Goal: Information Seeking & Learning: Learn about a topic

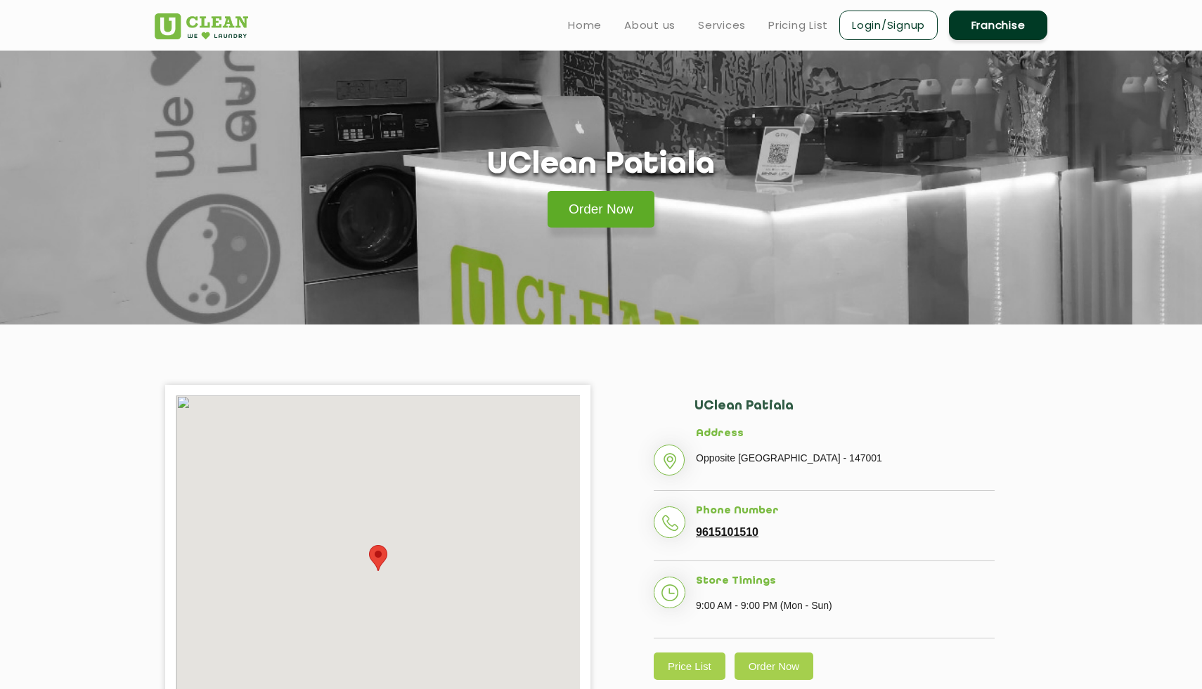
click at [597, 214] on link "Order Now" at bounding box center [601, 209] width 107 height 37
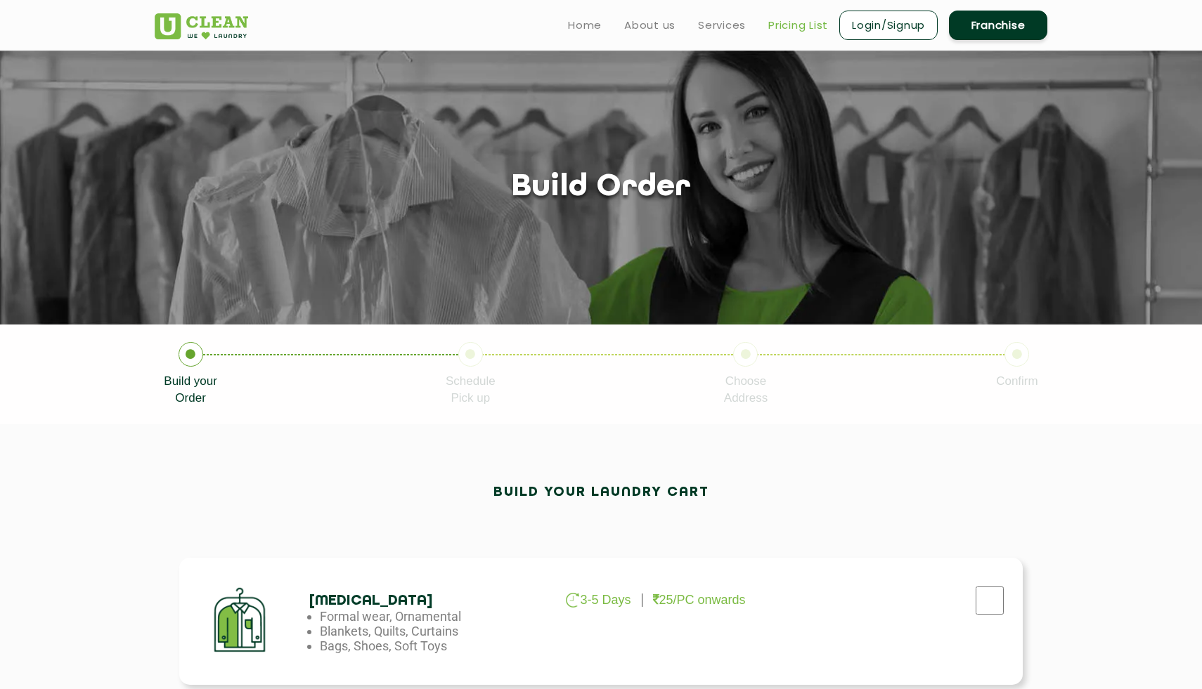
click at [793, 25] on link "Pricing List" at bounding box center [798, 25] width 60 height 17
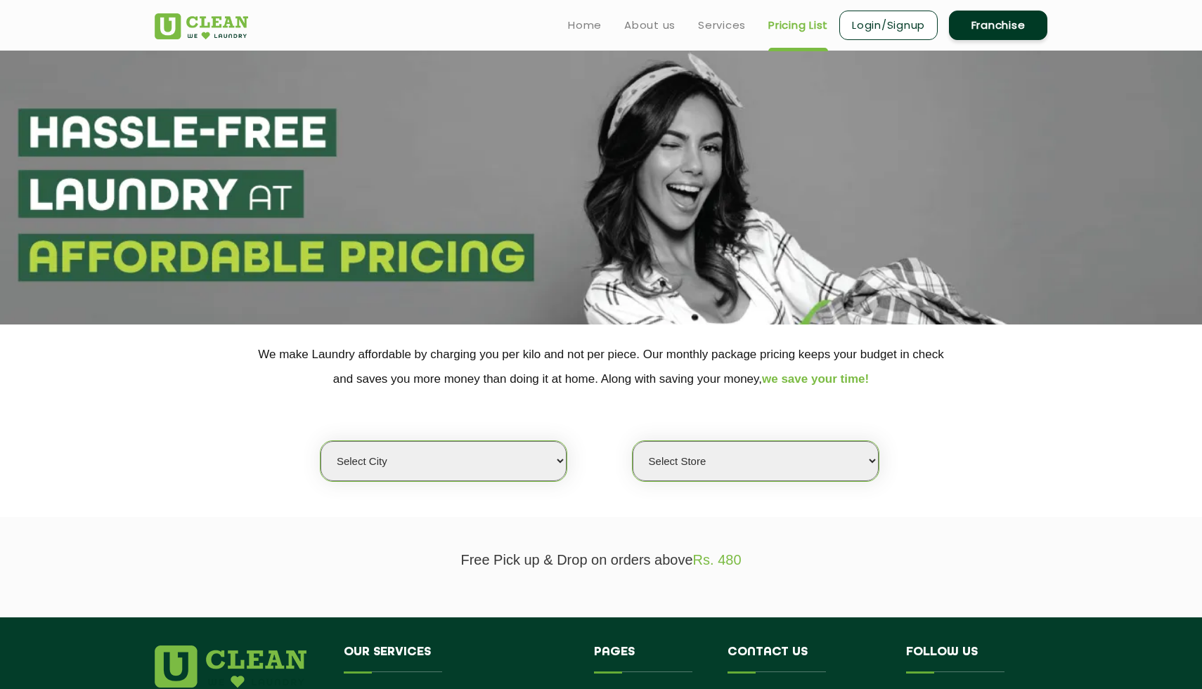
click at [430, 472] on select "Select city [GEOGRAPHIC_DATA] [GEOGRAPHIC_DATA] [GEOGRAPHIC_DATA] [GEOGRAPHIC_D…" at bounding box center [443, 461] width 246 height 40
select select "27"
click at [320, 441] on select "Select city [GEOGRAPHIC_DATA] [GEOGRAPHIC_DATA] [GEOGRAPHIC_DATA] [GEOGRAPHIC_D…" at bounding box center [443, 461] width 246 height 40
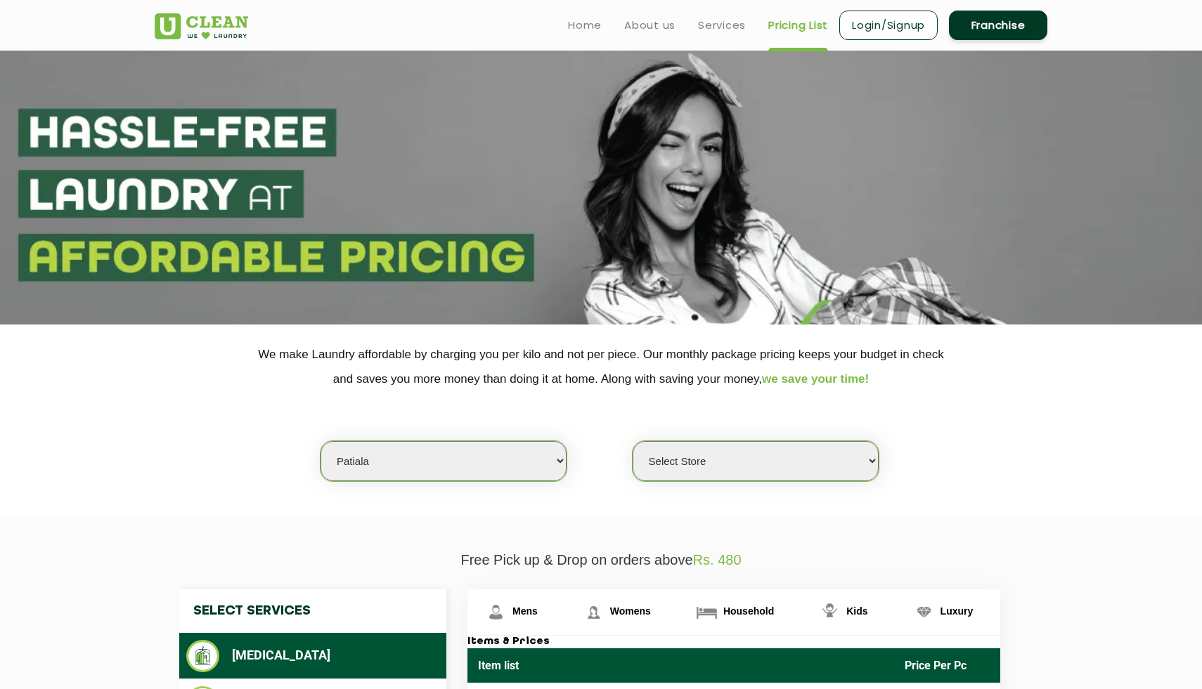
click at [666, 460] on select "Select Store UClean Patiala [PERSON_NAME] Enclave [GEOGRAPHIC_DATA]" at bounding box center [756, 461] width 246 height 40
select select "66"
click at [633, 441] on select "Select Store UClean Patiala [PERSON_NAME] Enclave [GEOGRAPHIC_DATA]" at bounding box center [756, 461] width 246 height 40
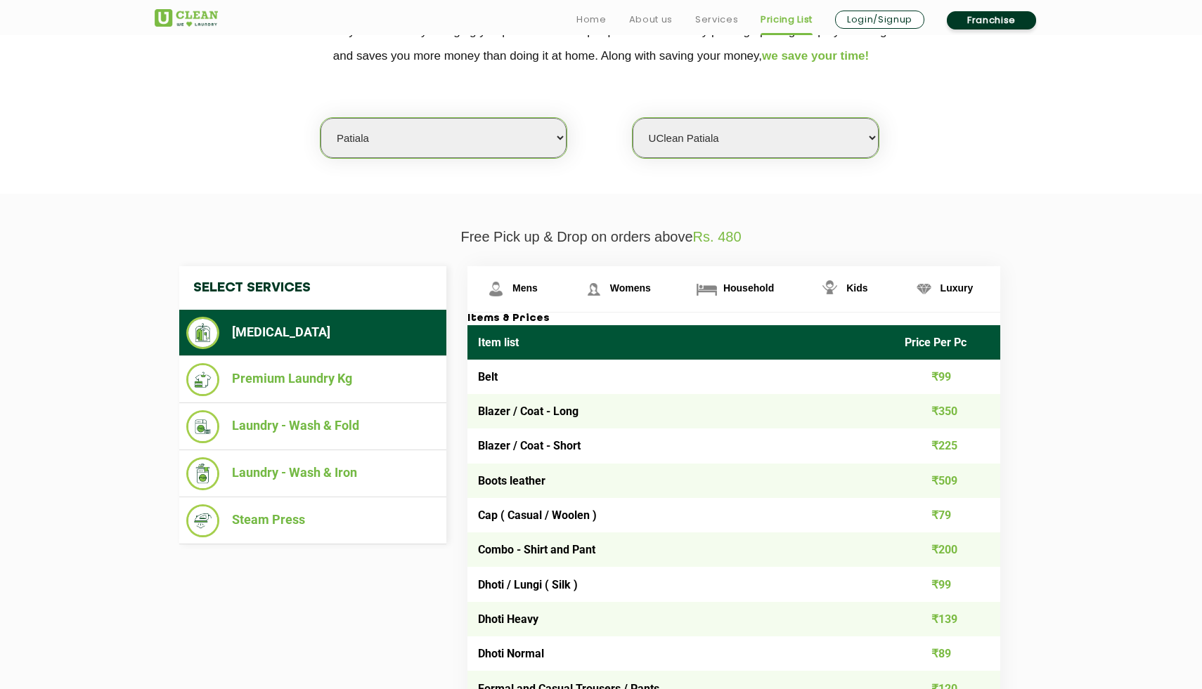
scroll to position [325, 0]
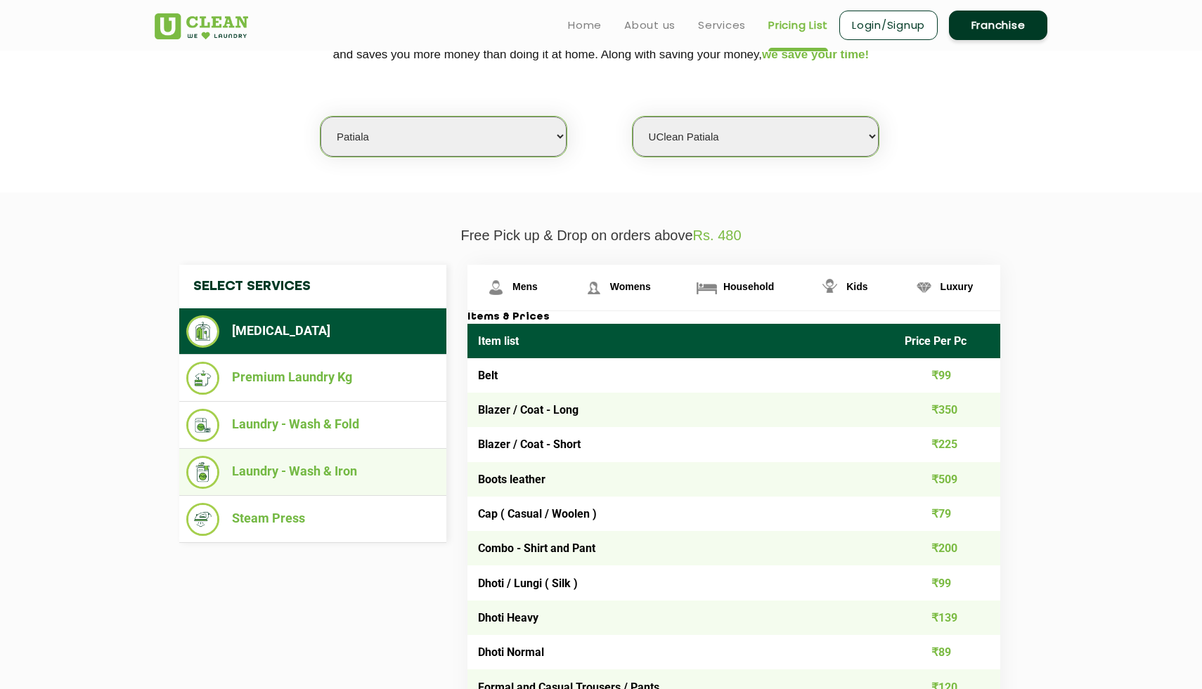
click at [381, 466] on li "Laundry - Wash & Iron" at bounding box center [312, 472] width 253 height 33
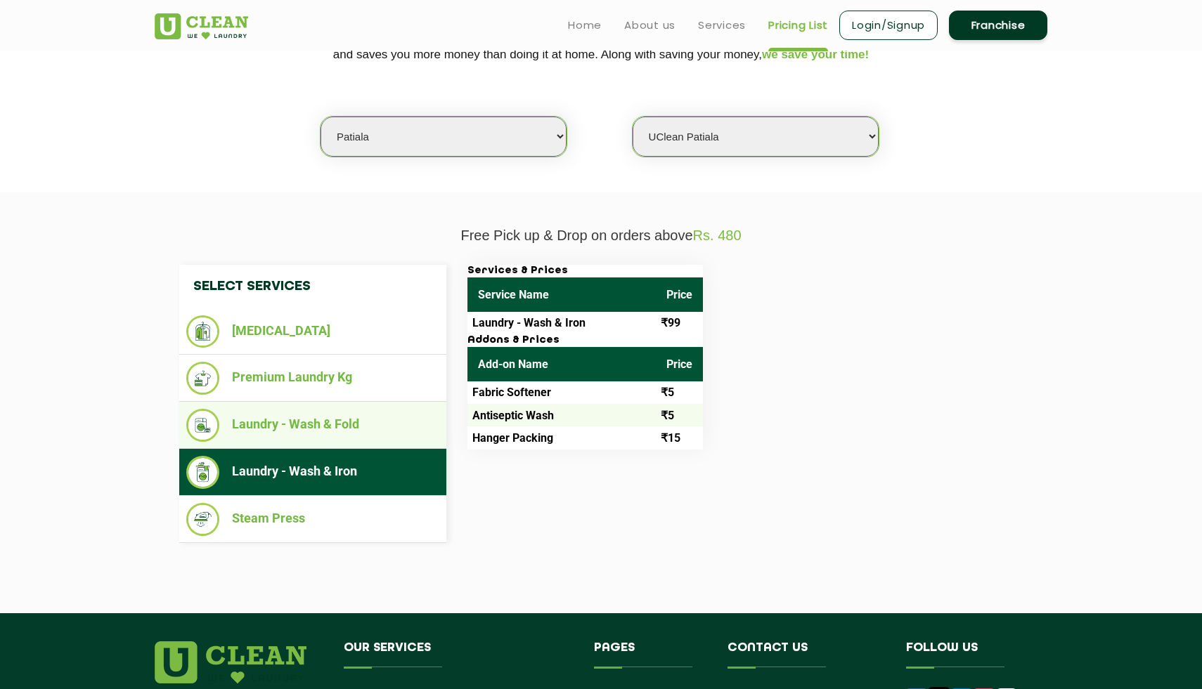
click at [363, 414] on li "Laundry - Wash & Fold" at bounding box center [312, 425] width 253 height 33
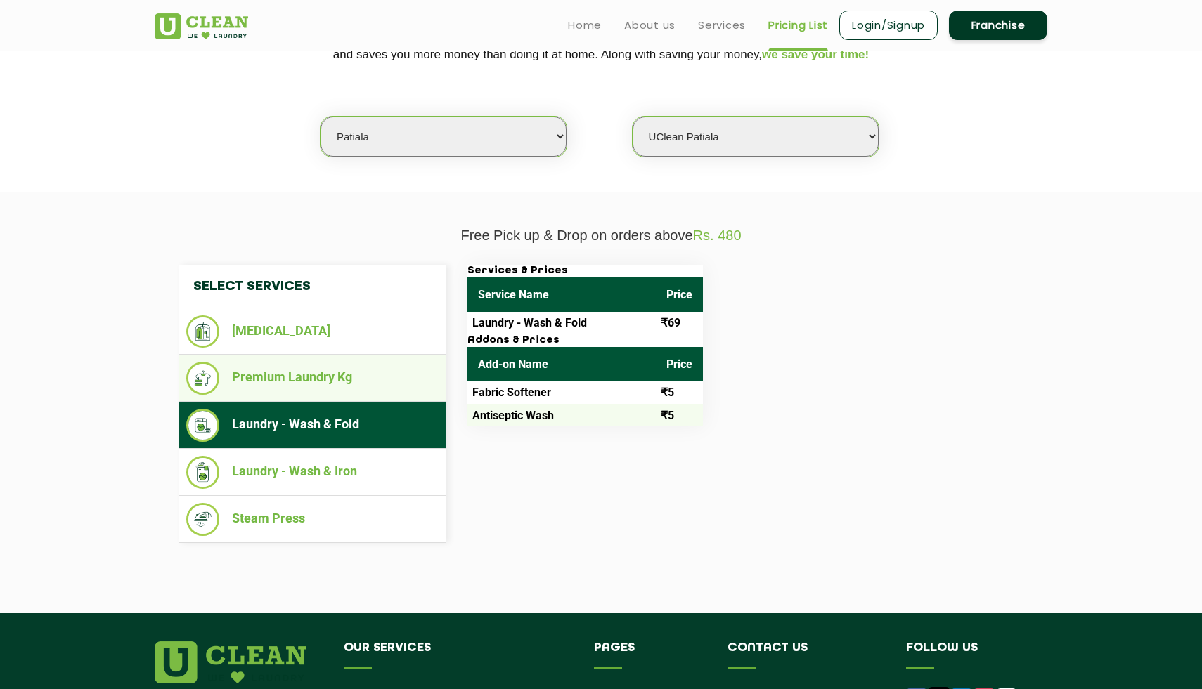
click at [375, 370] on li "Premium Laundry Kg" at bounding box center [312, 378] width 253 height 33
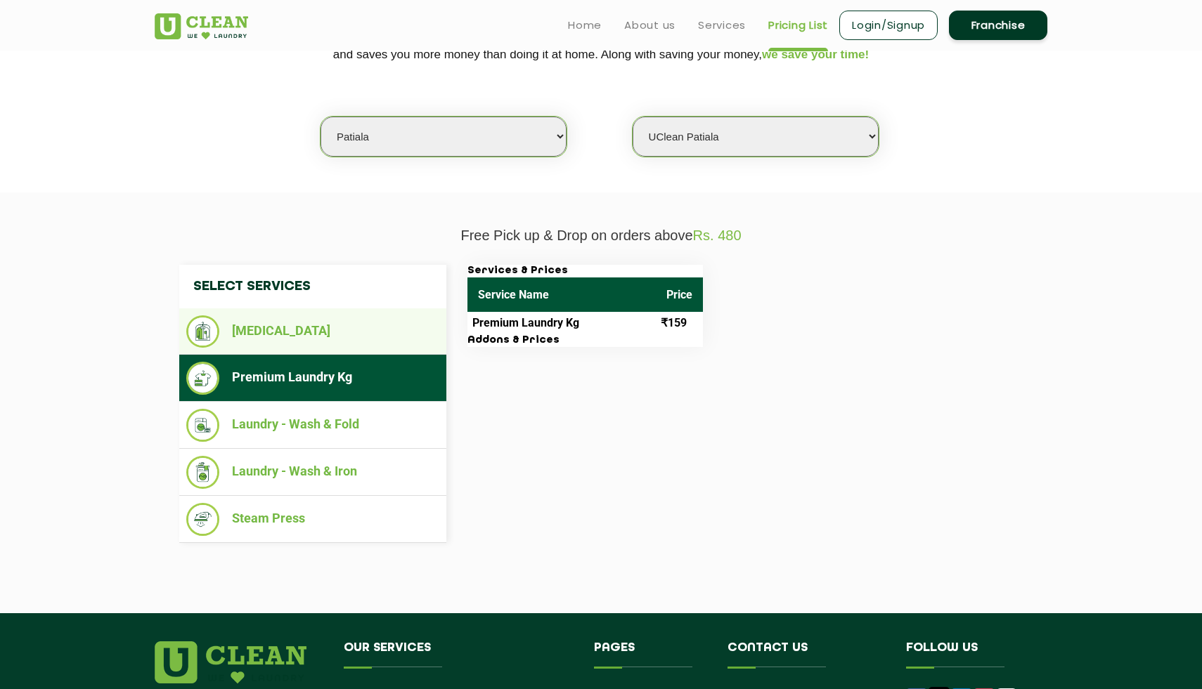
click at [374, 324] on li "[MEDICAL_DATA]" at bounding box center [312, 332] width 253 height 32
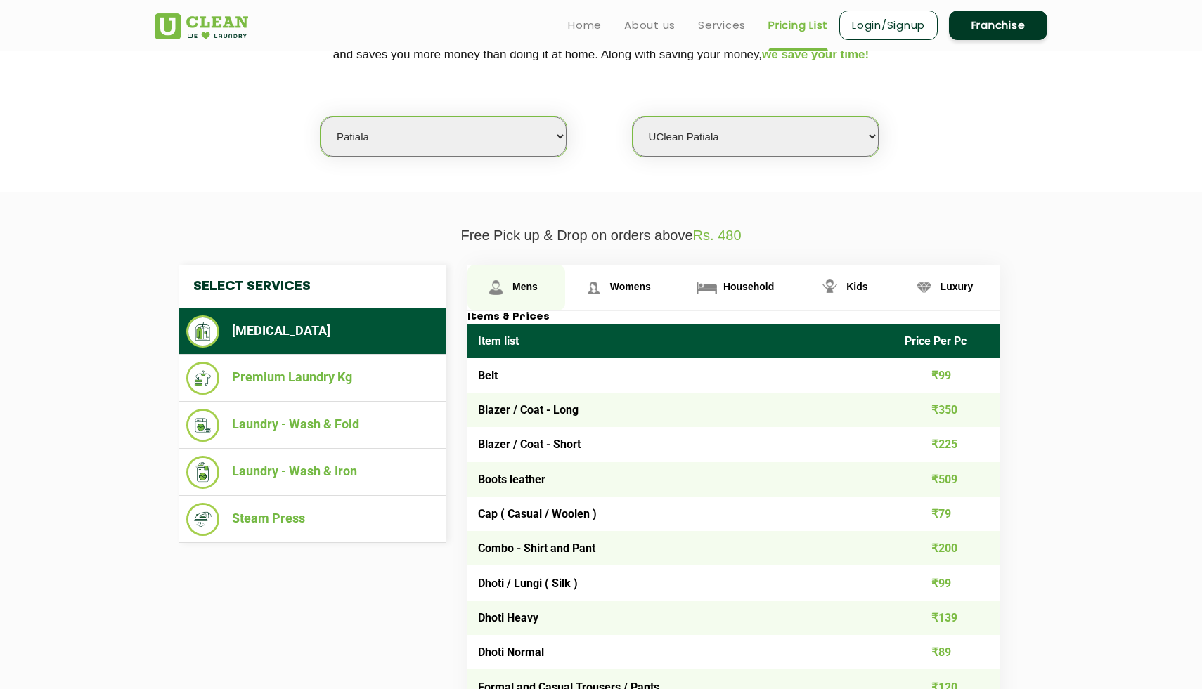
click at [546, 288] on link "Mens" at bounding box center [516, 288] width 98 height 46
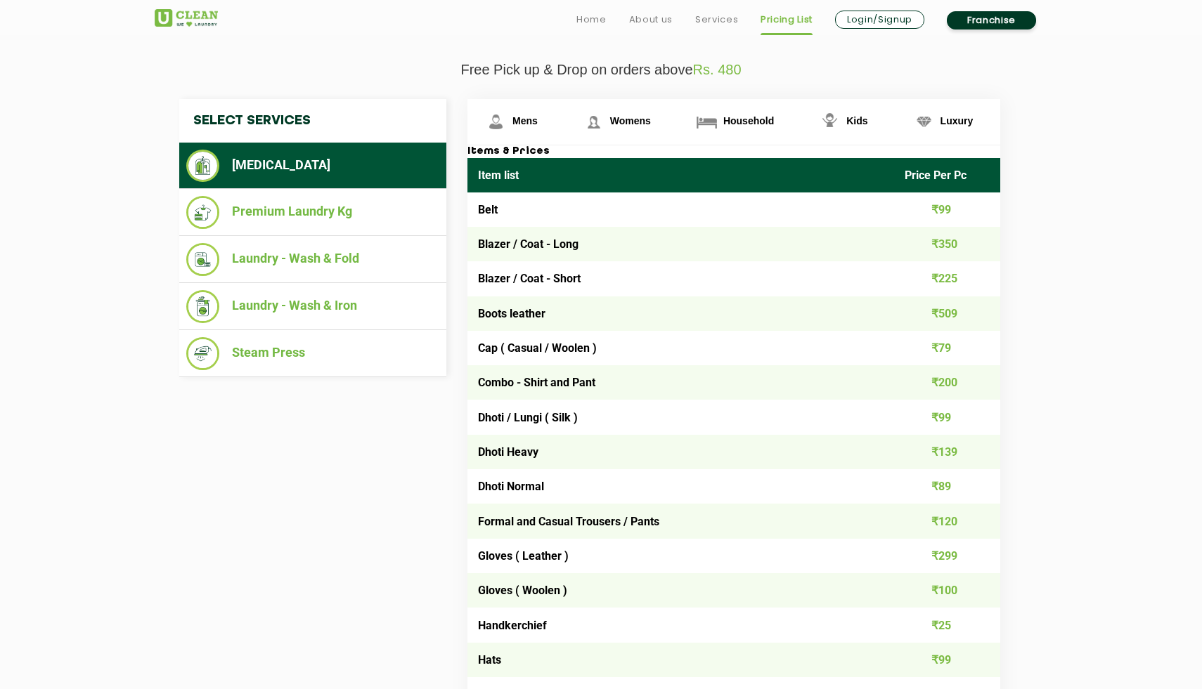
scroll to position [495, 0]
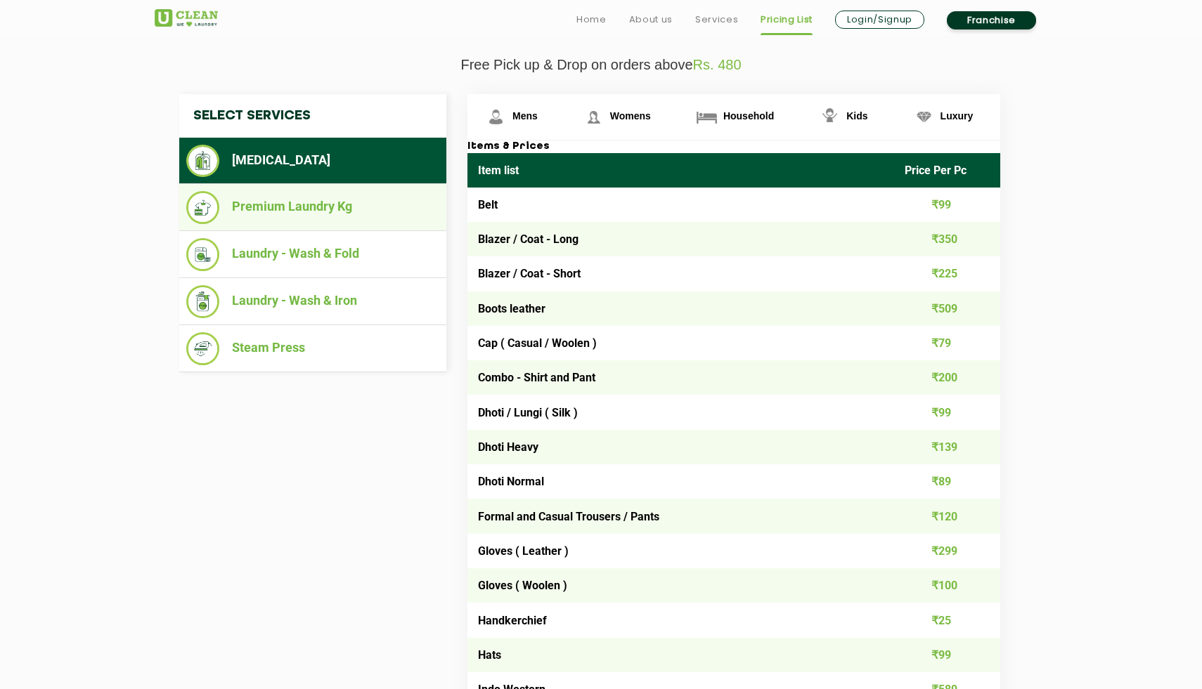
click at [326, 214] on li "Premium Laundry Kg" at bounding box center [312, 207] width 253 height 33
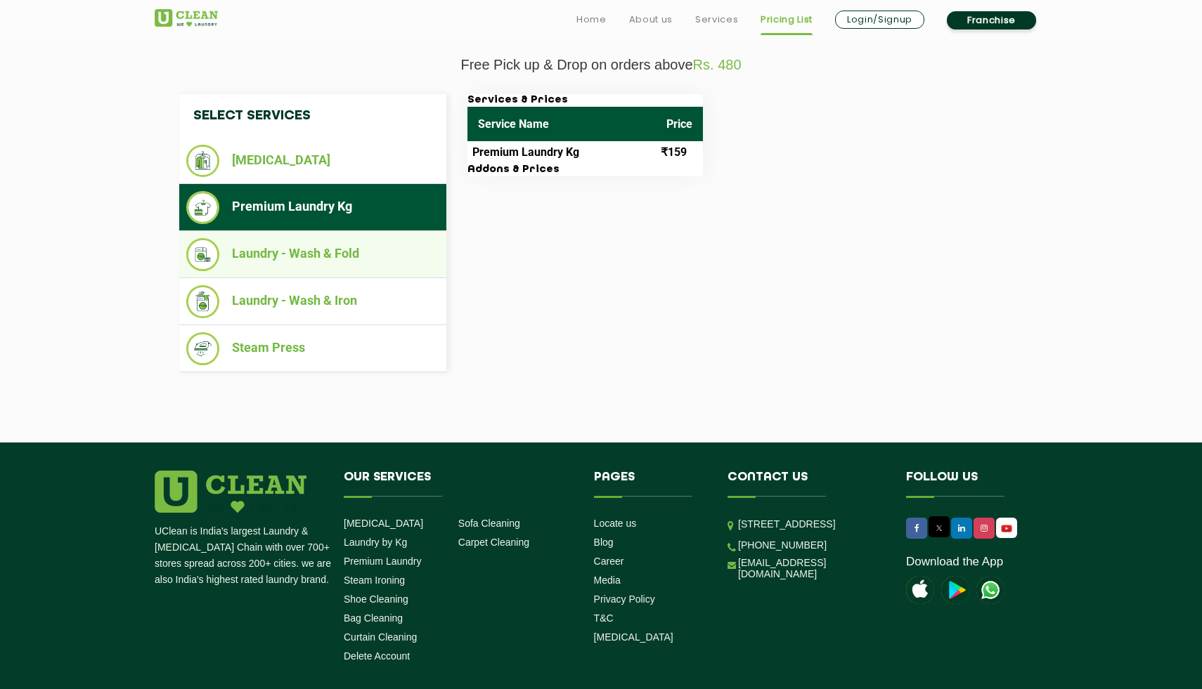
click at [332, 254] on li "Laundry - Wash & Fold" at bounding box center [312, 254] width 253 height 33
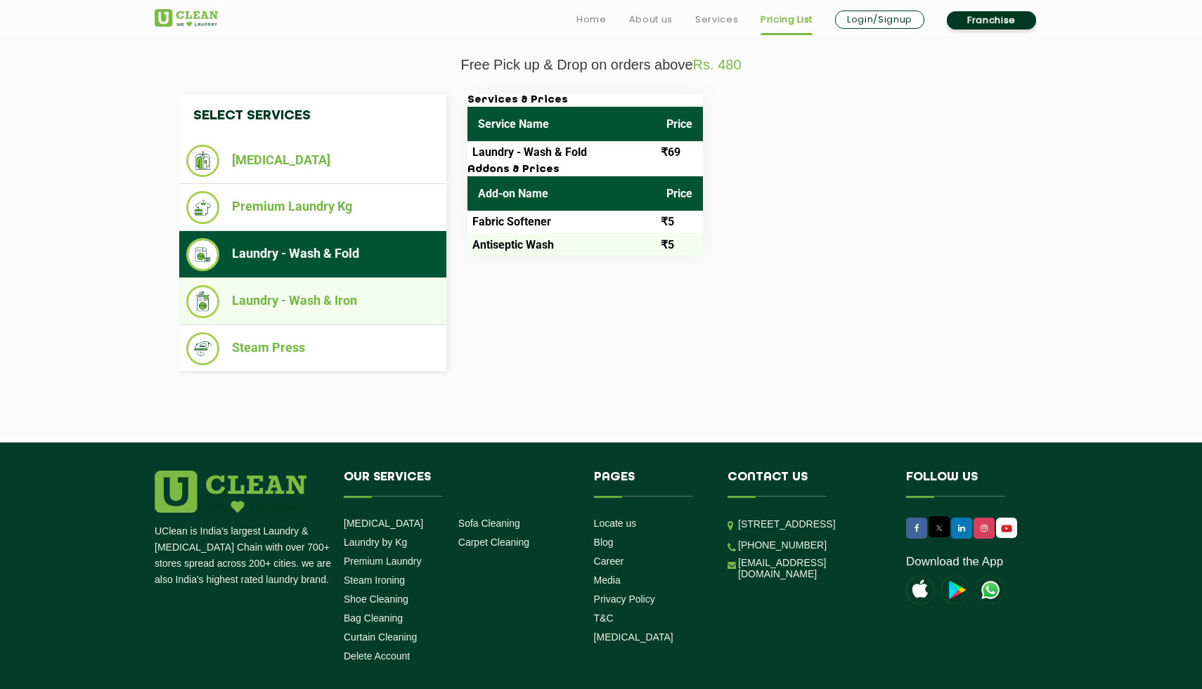
click at [361, 297] on li "Laundry - Wash & Iron" at bounding box center [312, 301] width 253 height 33
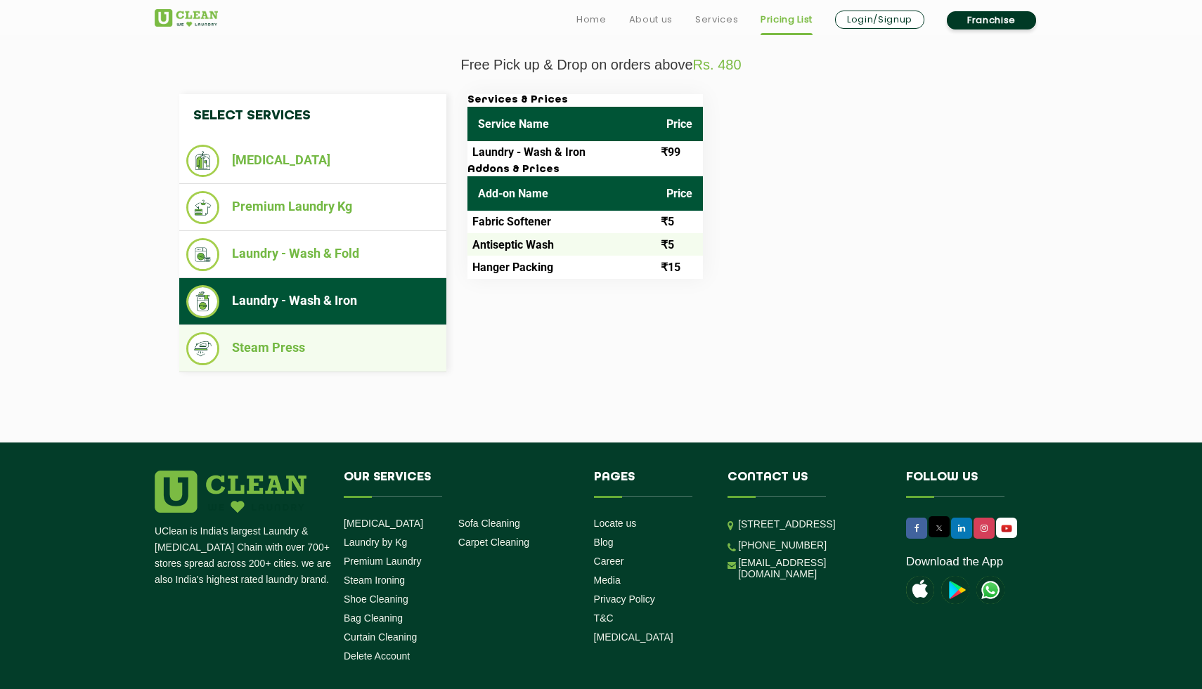
click at [346, 334] on li "Steam Press" at bounding box center [312, 348] width 253 height 33
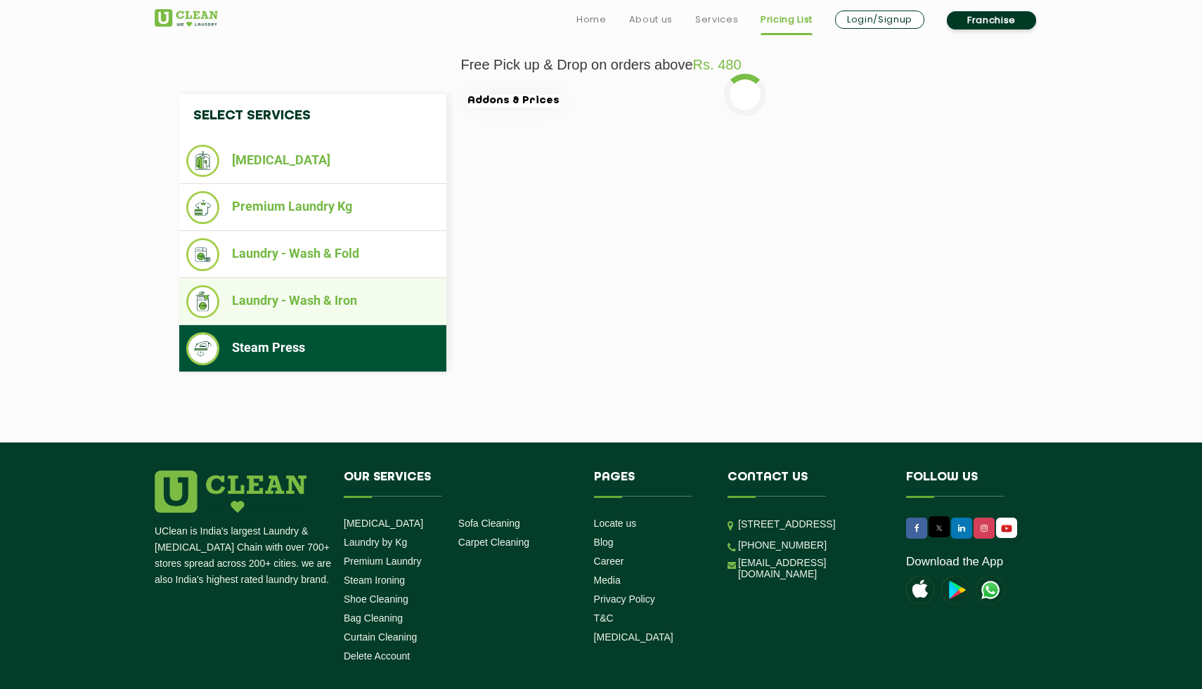
click at [346, 302] on li "Laundry - Wash & Iron" at bounding box center [312, 301] width 253 height 33
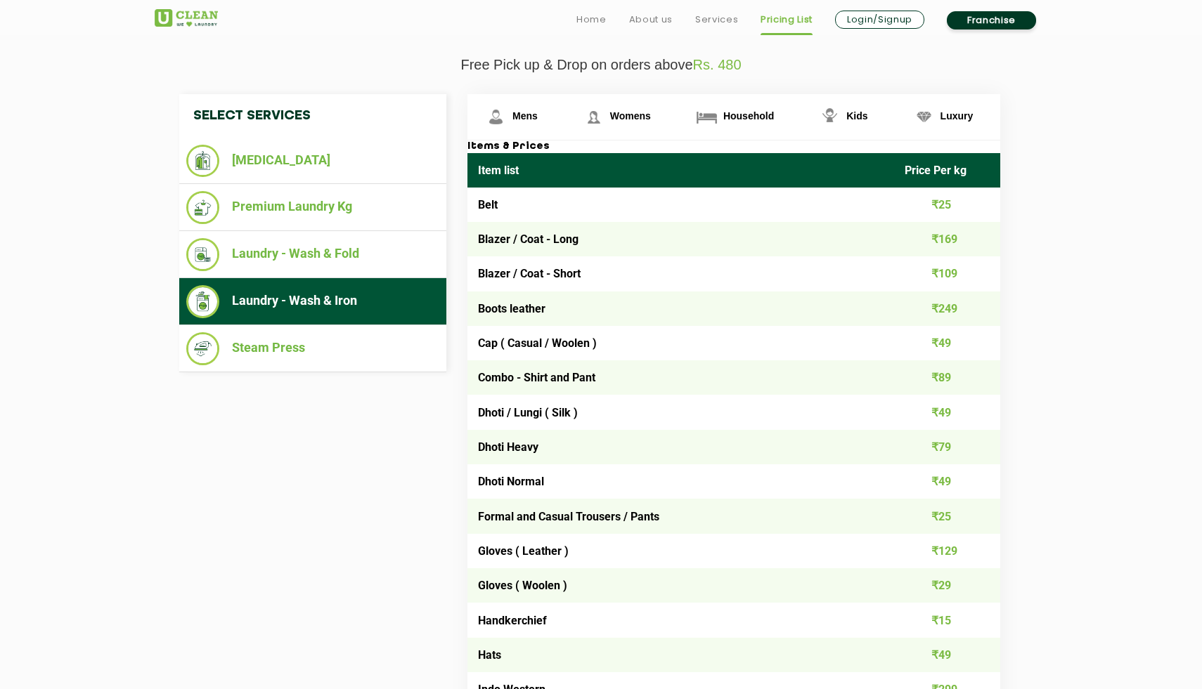
click at [353, 325] on ul "Laundry - Wash & Iron" at bounding box center [312, 301] width 267 height 47
click at [346, 349] on li "Steam Press" at bounding box center [312, 348] width 253 height 33
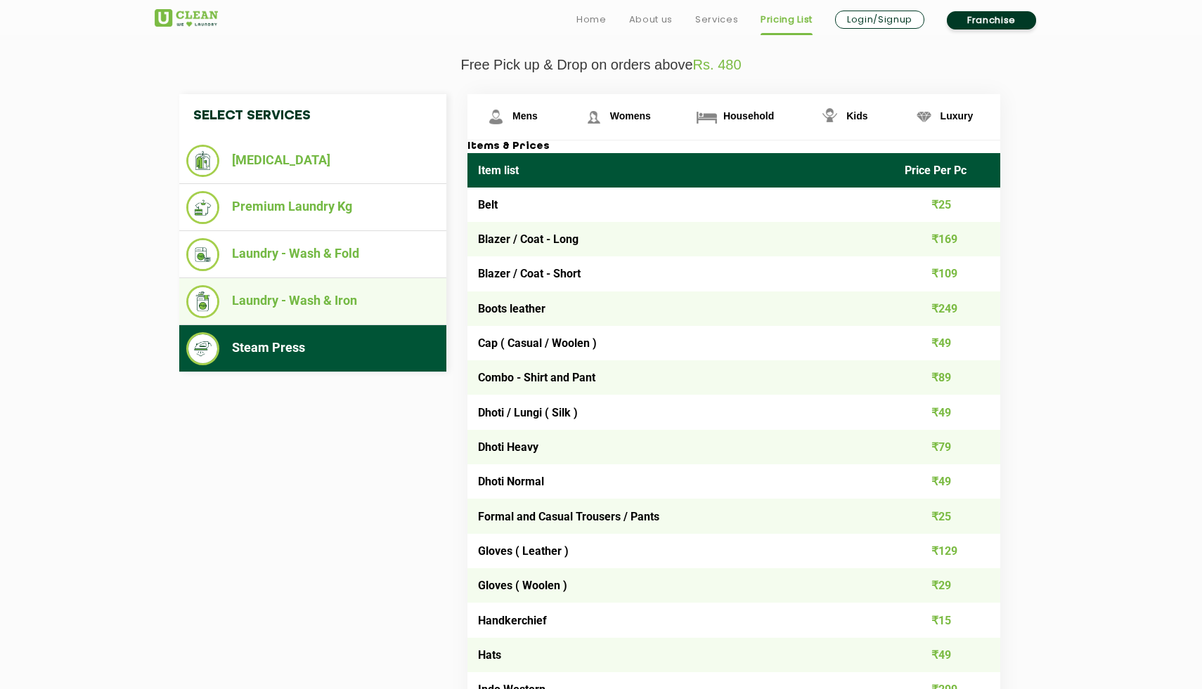
click at [352, 300] on li "Laundry - Wash & Iron" at bounding box center [312, 301] width 253 height 33
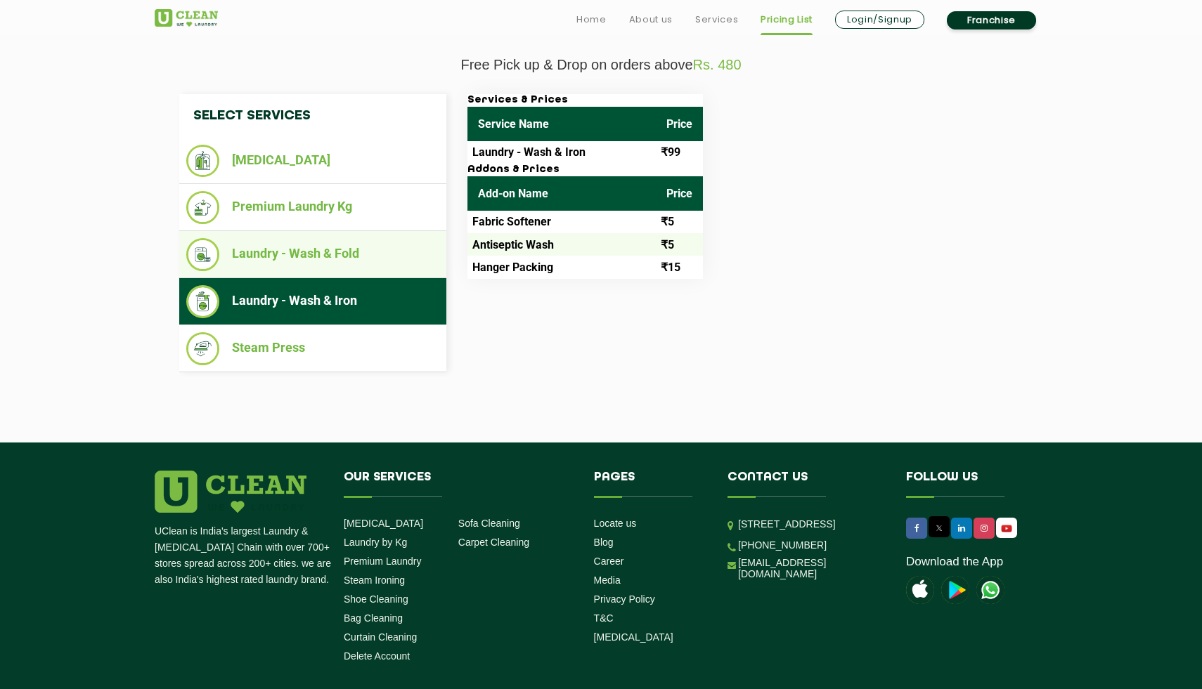
click at [354, 246] on li "Laundry - Wash & Fold" at bounding box center [312, 254] width 253 height 33
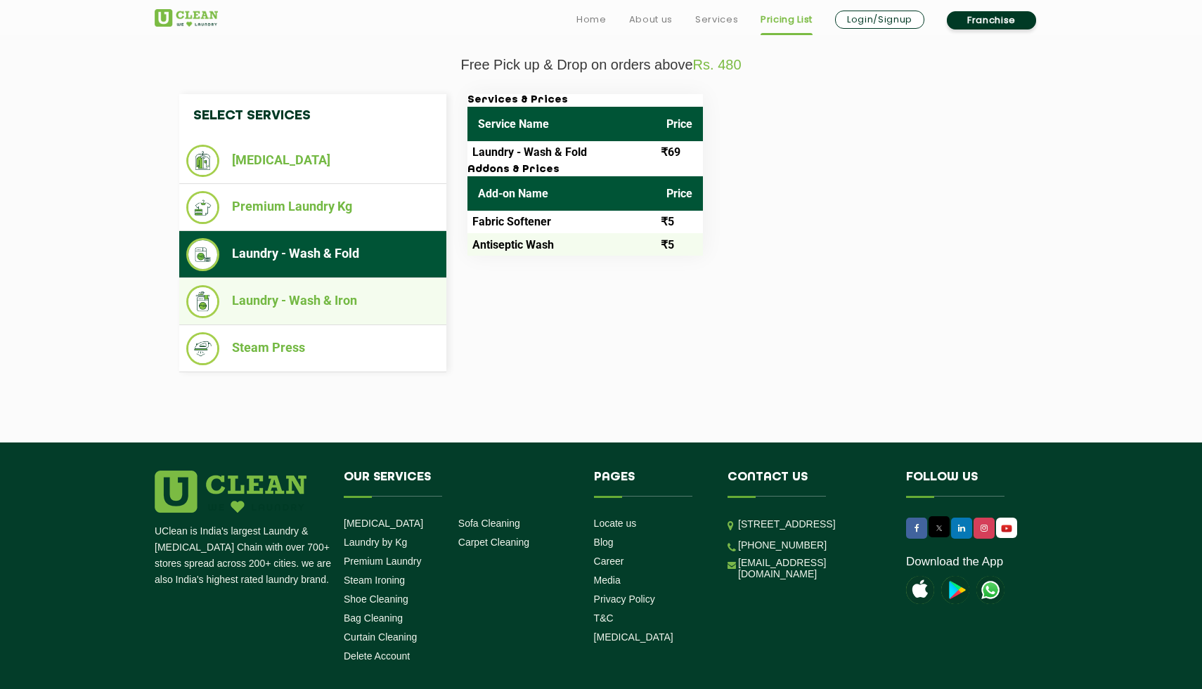
click at [360, 298] on li "Laundry - Wash & Iron" at bounding box center [312, 301] width 253 height 33
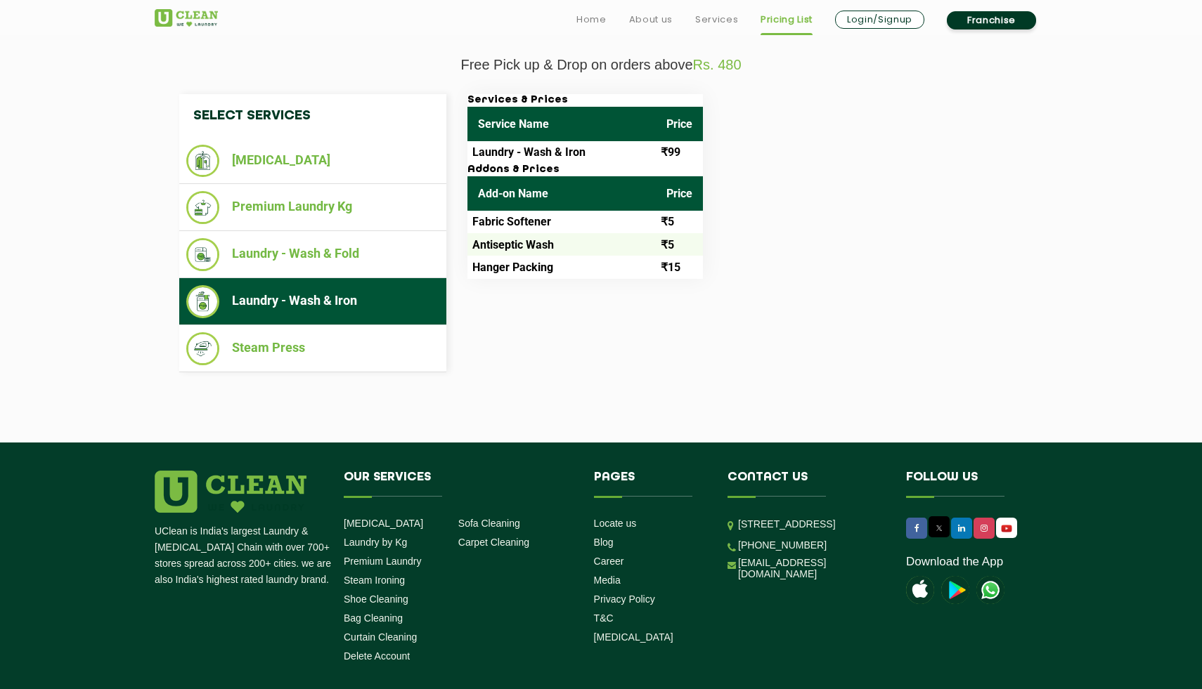
click at [360, 298] on li "Laundry - Wash & Iron" at bounding box center [312, 301] width 253 height 33
click at [552, 150] on td "Laundry - Wash & Iron" at bounding box center [561, 152] width 188 height 22
click at [387, 323] on ul "Laundry - Wash & Iron" at bounding box center [312, 301] width 267 height 47
click at [384, 351] on li "Steam Press" at bounding box center [312, 348] width 253 height 33
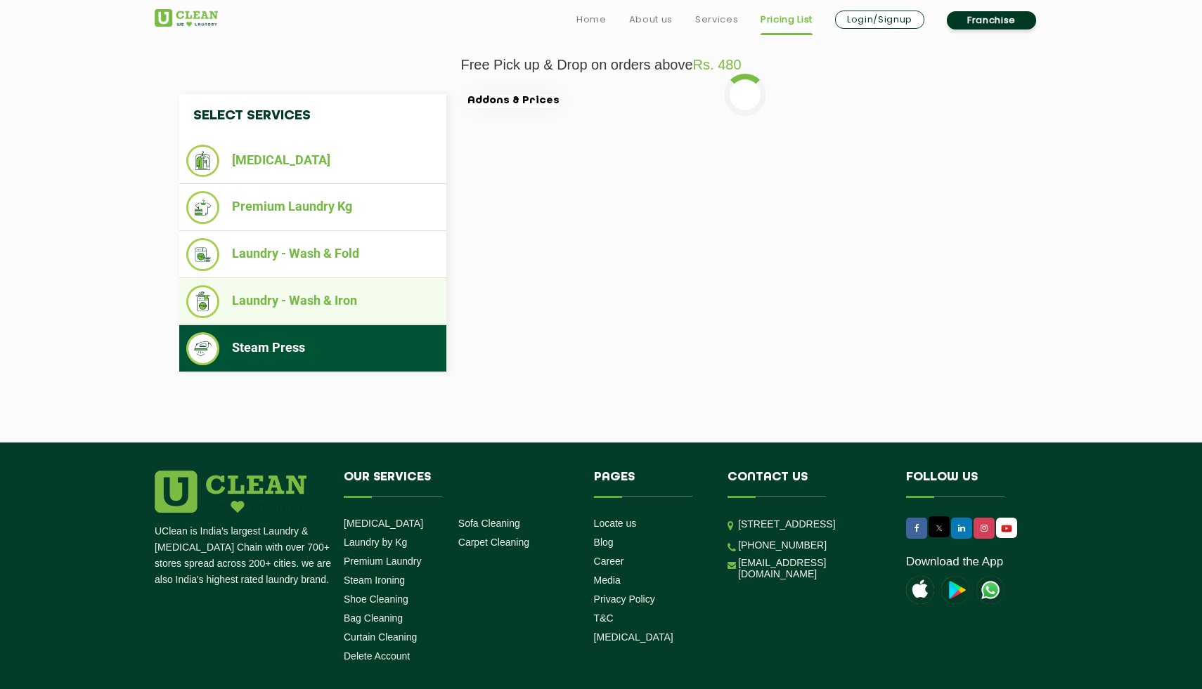
click at [384, 316] on li "Laundry - Wash & Iron" at bounding box center [312, 301] width 253 height 33
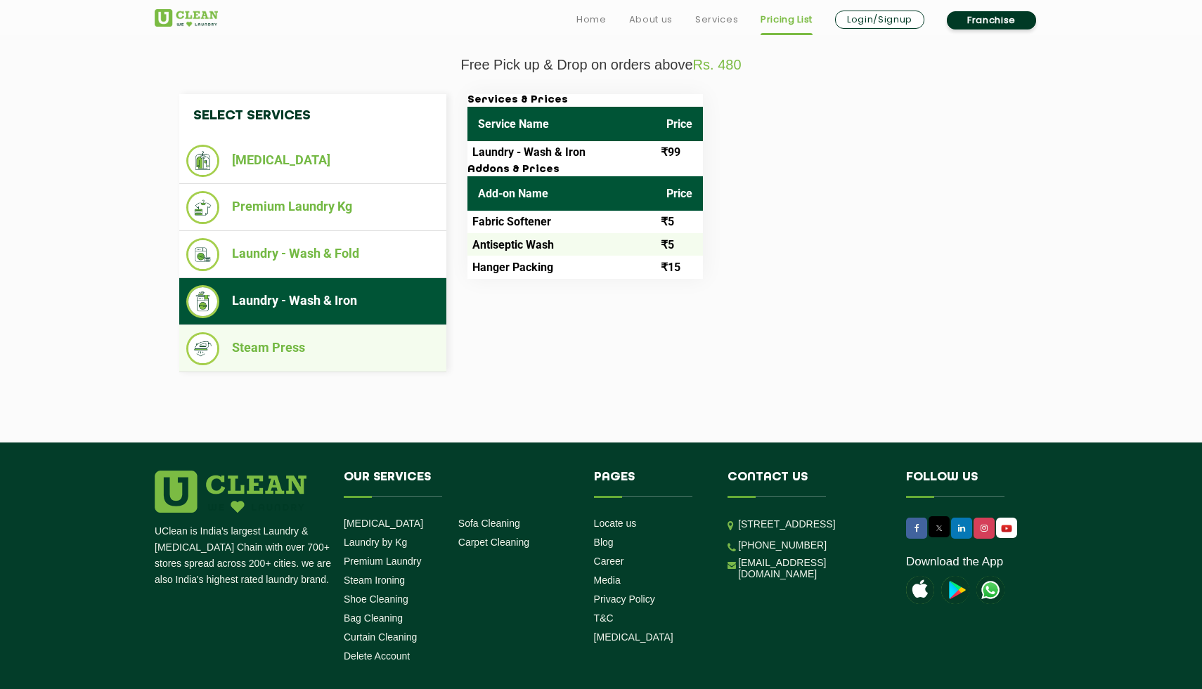
click at [381, 346] on li "Steam Press" at bounding box center [312, 348] width 253 height 33
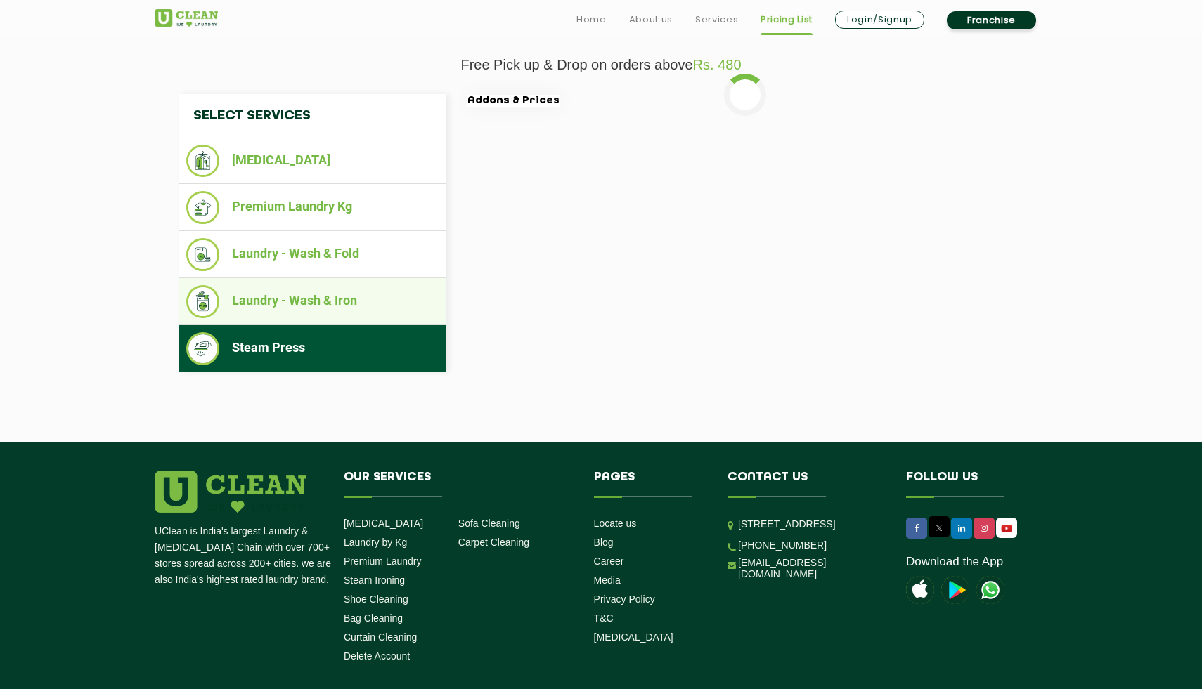
click at [381, 299] on li "Laundry - Wash & Iron" at bounding box center [312, 301] width 253 height 33
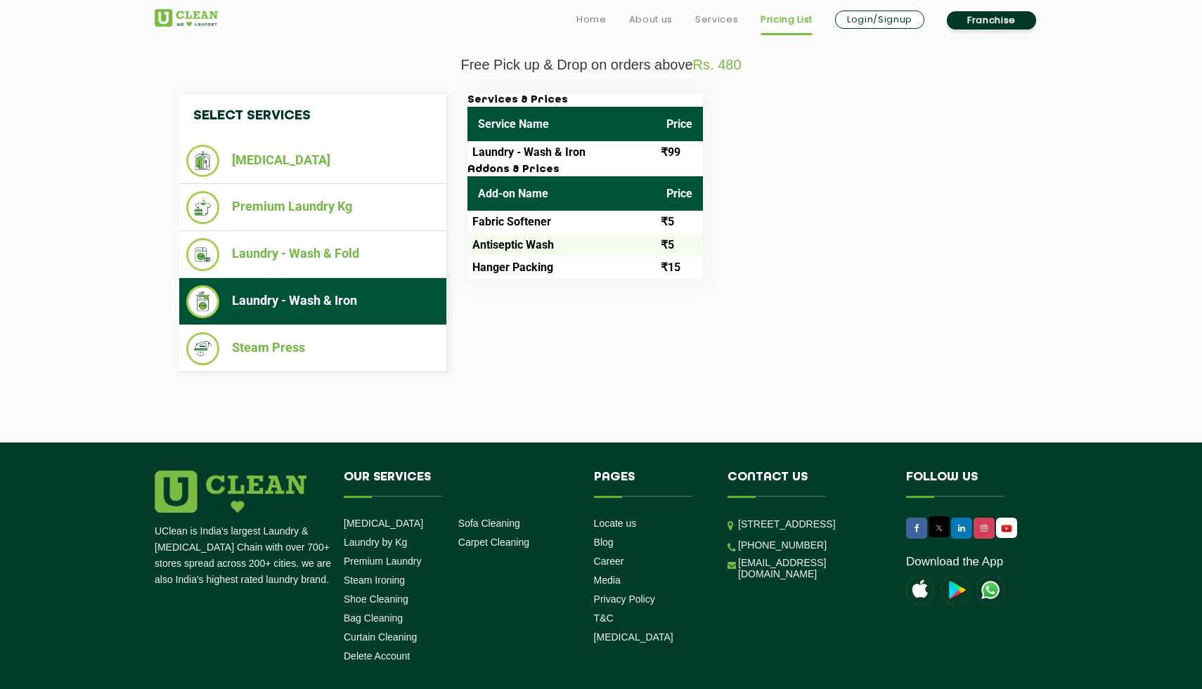
click at [394, 313] on li "Laundry - Wash & Iron" at bounding box center [312, 301] width 253 height 33
click at [403, 343] on li "Steam Press" at bounding box center [312, 348] width 253 height 33
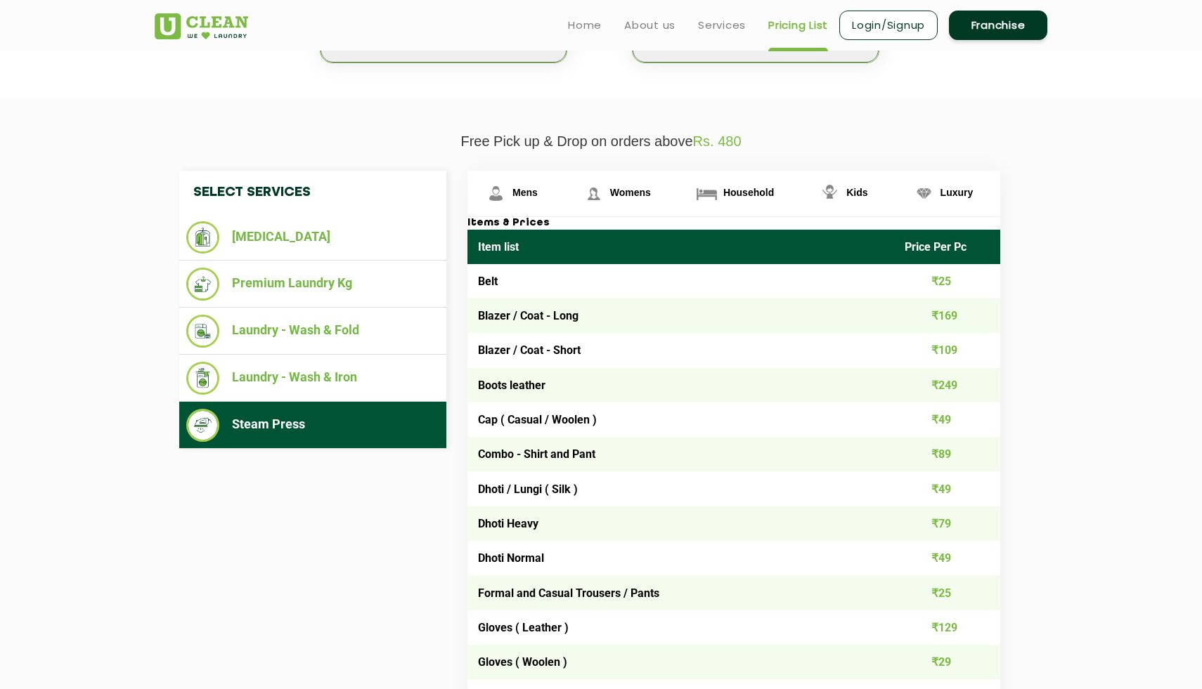
scroll to position [403, 0]
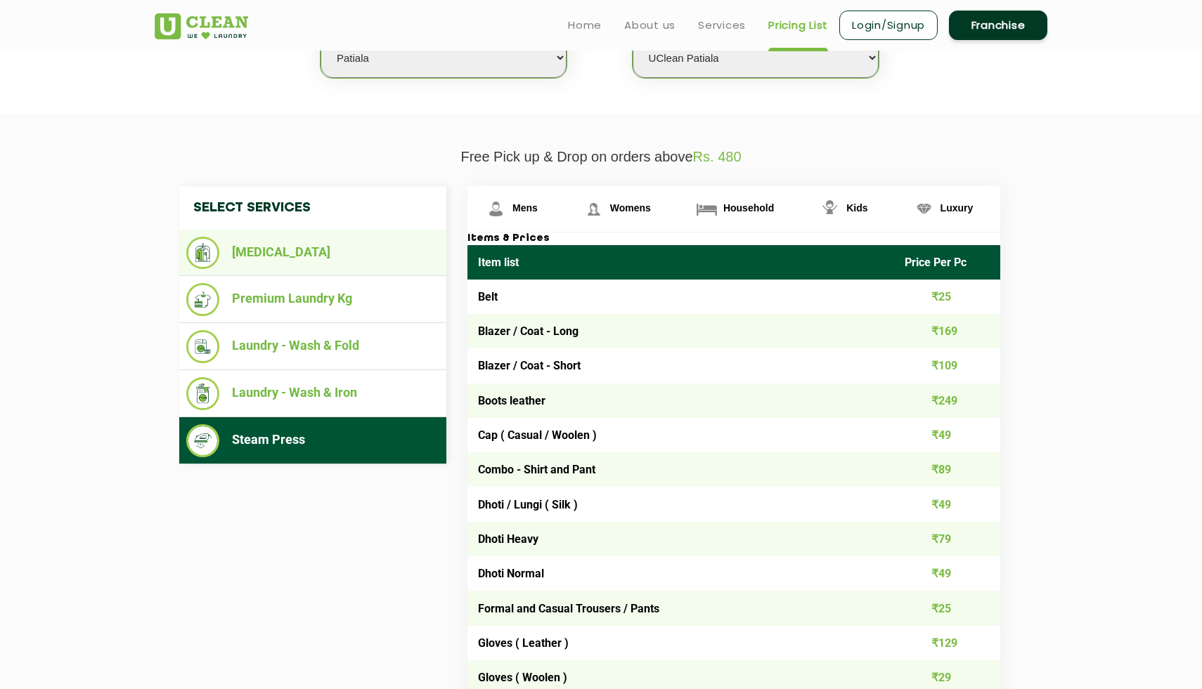
click at [217, 258] on img at bounding box center [202, 253] width 33 height 32
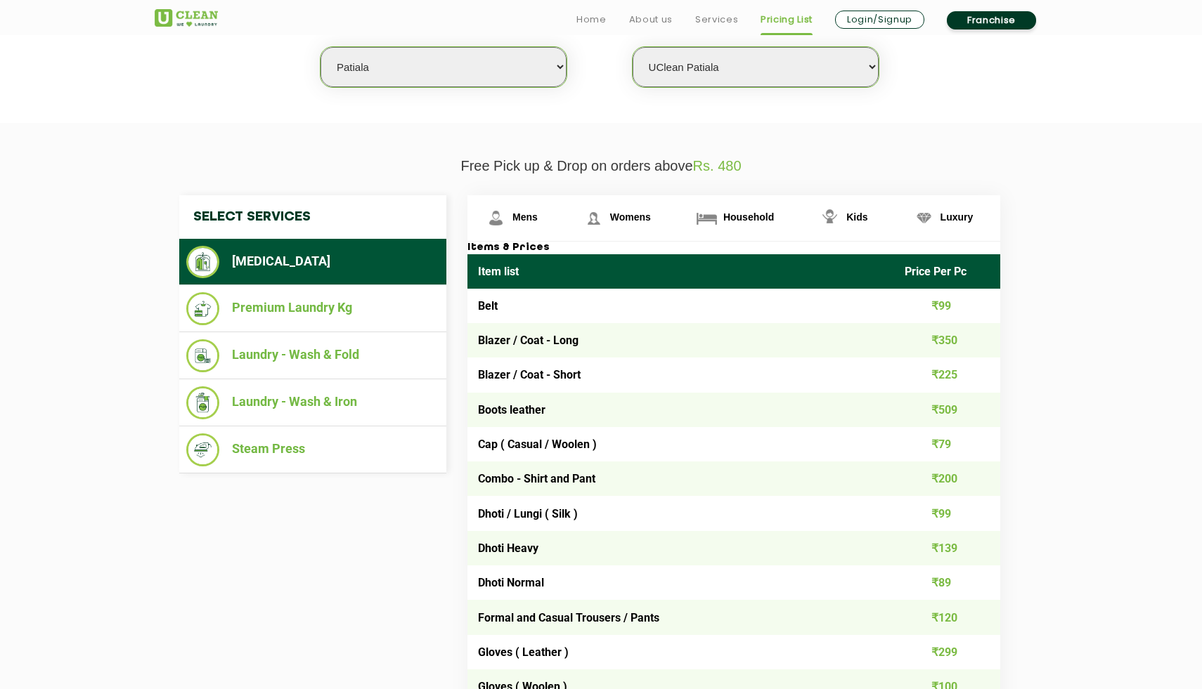
scroll to position [424, 0]
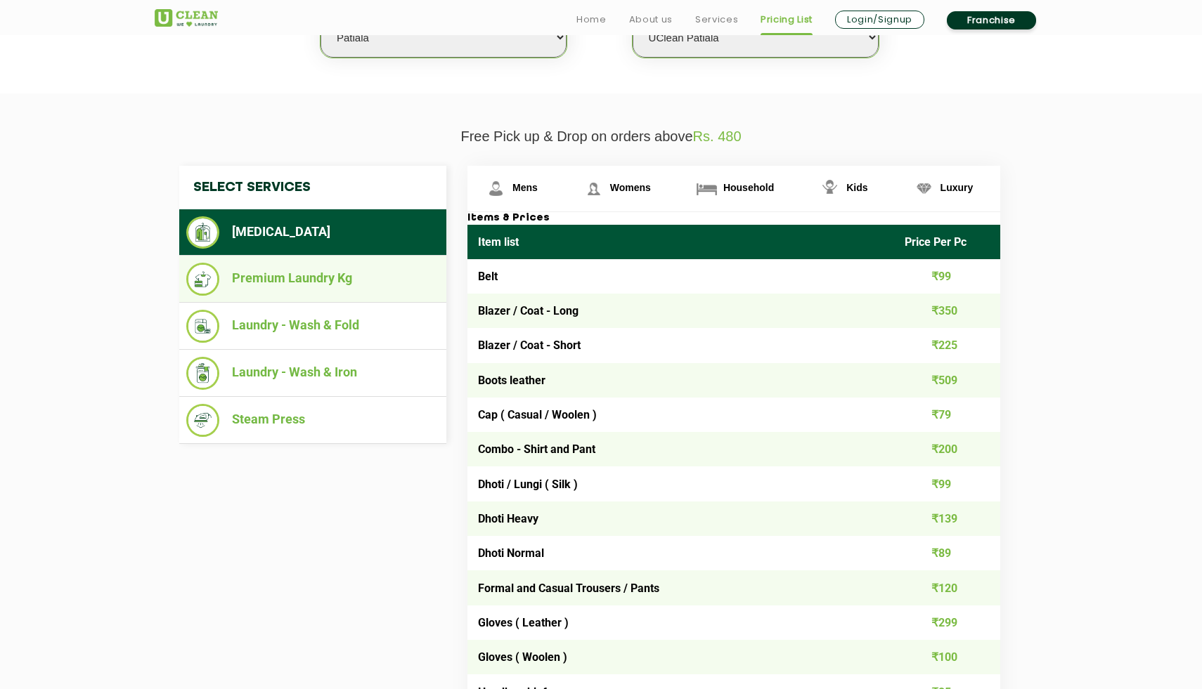
click at [285, 283] on li "Premium Laundry Kg" at bounding box center [312, 279] width 253 height 33
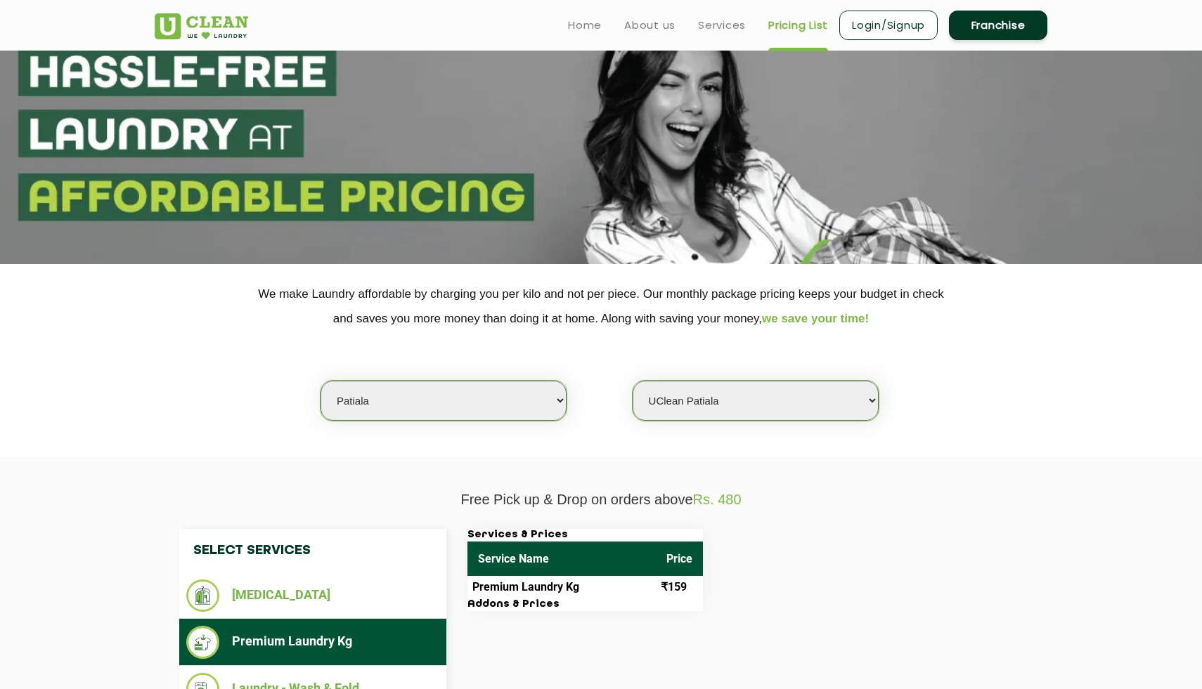
scroll to position [0, 0]
